Goal: Task Accomplishment & Management: Manage account settings

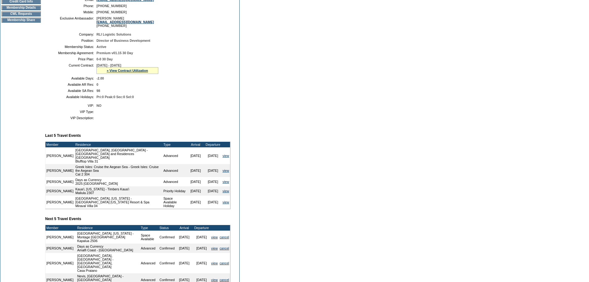
scroll to position [155, 0]
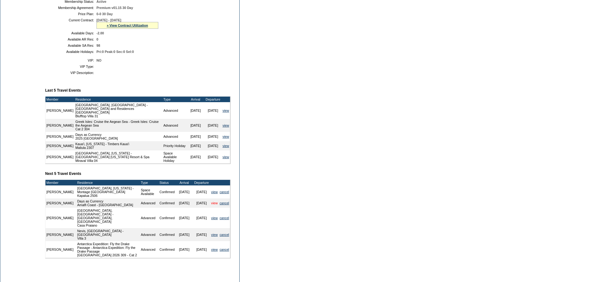
click at [211, 205] on link "view" at bounding box center [214, 203] width 6 height 4
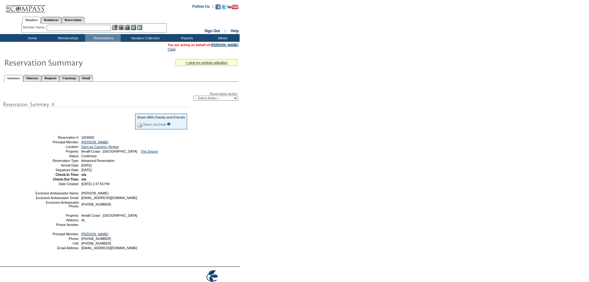
click at [227, 103] on div "Reservation Action: -- Select Action -- Edit Alternate Property Modify Reservat…" at bounding box center [120, 173] width 235 height 177
click at [223, 97] on select "-- Select Action -- Edit Alternate Property Modify Reservation Dates Modify Res…" at bounding box center [215, 98] width 45 height 5
select select "ChangeDates"
click at [193, 97] on select "-- Select Action -- Edit Alternate Property Modify Reservation Dates Modify Res…" at bounding box center [215, 98] width 45 height 5
click at [209, 101] on select "-- Select Action -- Edit Alternate Property Modify Reservation Dates Modify Res…" at bounding box center [215, 98] width 45 height 5
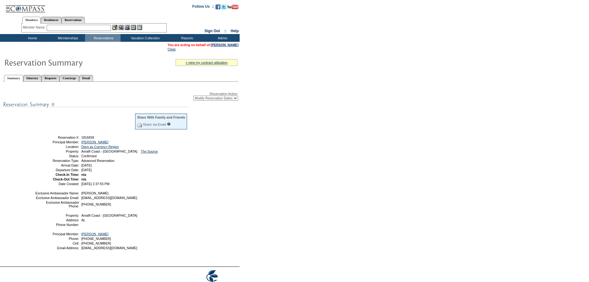
click at [229, 94] on div "Reservation Action: -- Select Action -- Edit Alternate Property Modify Reservat…" at bounding box center [120, 96] width 235 height 9
click at [229, 99] on select "-- Select Action -- Edit Alternate Property Modify Reservation Dates Modify Res…" at bounding box center [215, 98] width 45 height 5
select select "ChangeAltProp"
click at [193, 97] on select "-- Select Action -- Edit Alternate Property Modify Reservation Dates Modify Res…" at bounding box center [215, 98] width 45 height 5
